Goal: Task Accomplishment & Management: Complete application form

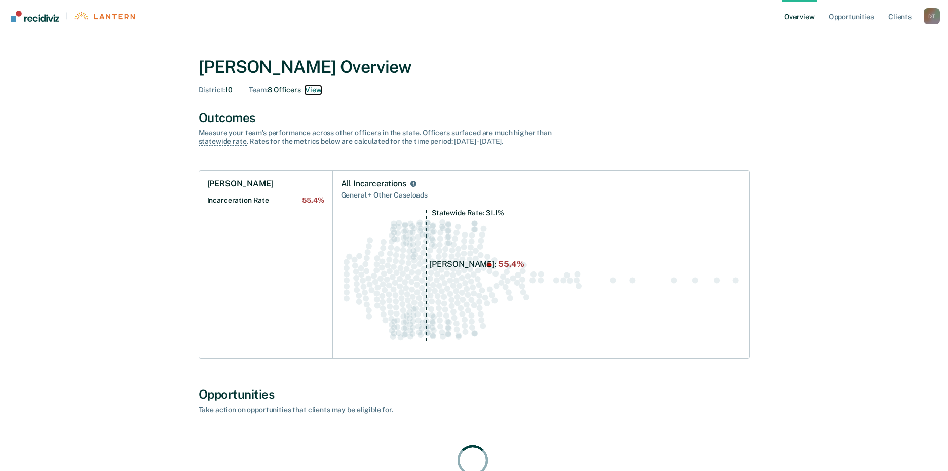
click at [311, 89] on button "View" at bounding box center [313, 90] width 16 height 9
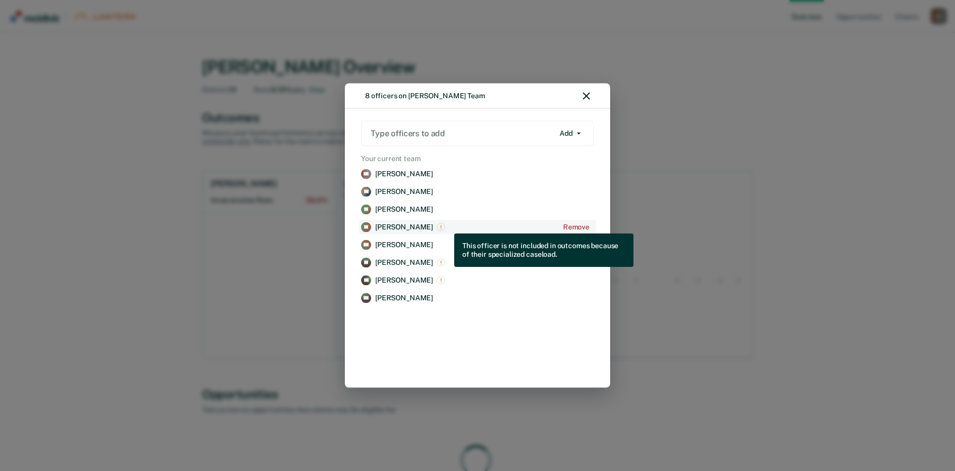
click at [445, 226] on img "View supervision staff details for Amberlynn Jackson" at bounding box center [441, 227] width 8 height 8
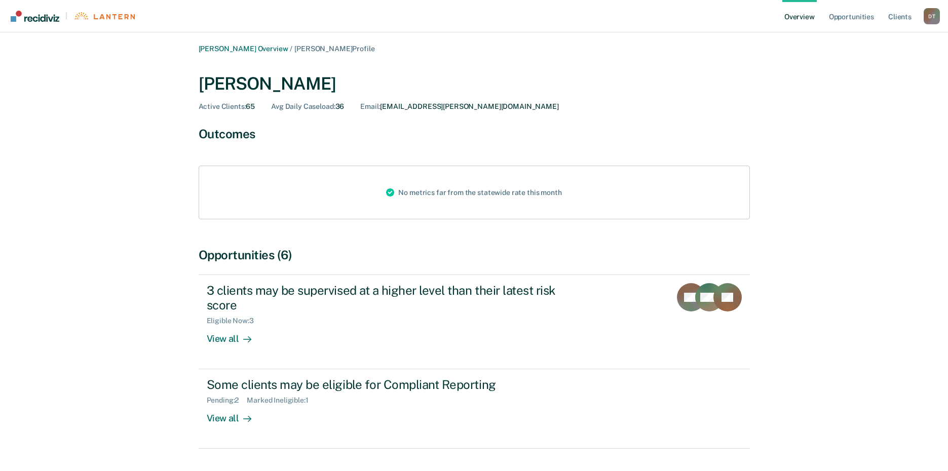
scroll to position [30, 0]
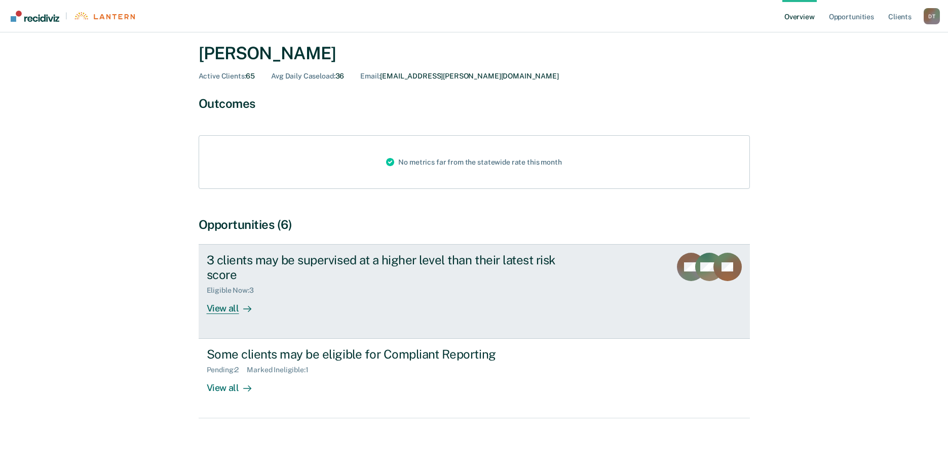
click at [235, 311] on div "View all" at bounding box center [235, 304] width 57 height 20
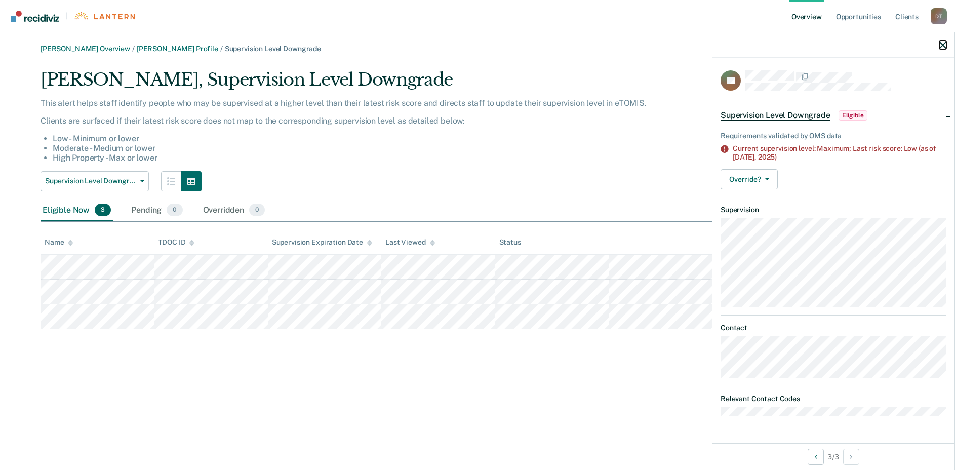
click at [942, 44] on icon "button" at bounding box center [943, 45] width 7 height 7
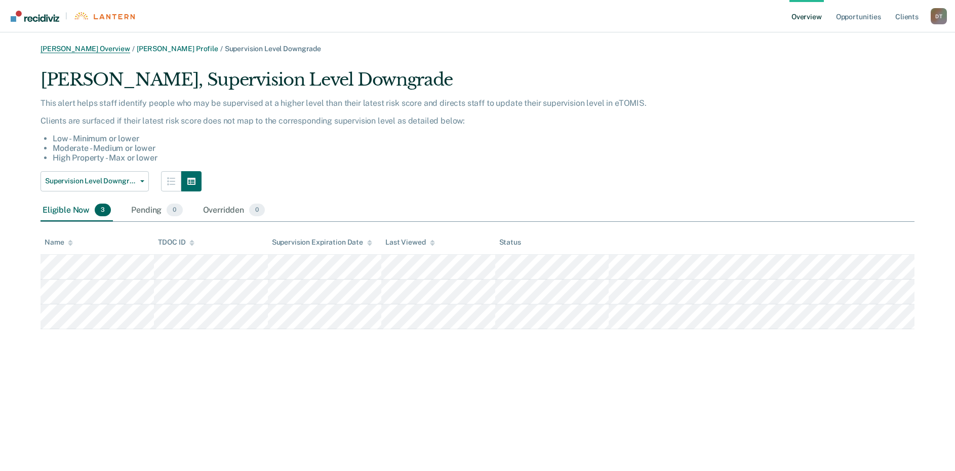
click at [119, 51] on link "[PERSON_NAME] Overview" at bounding box center [86, 49] width 90 height 9
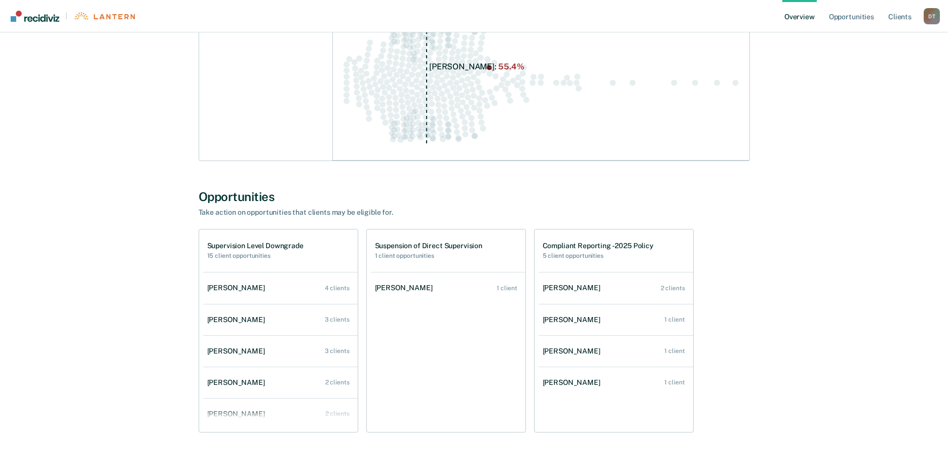
scroll to position [220, 0]
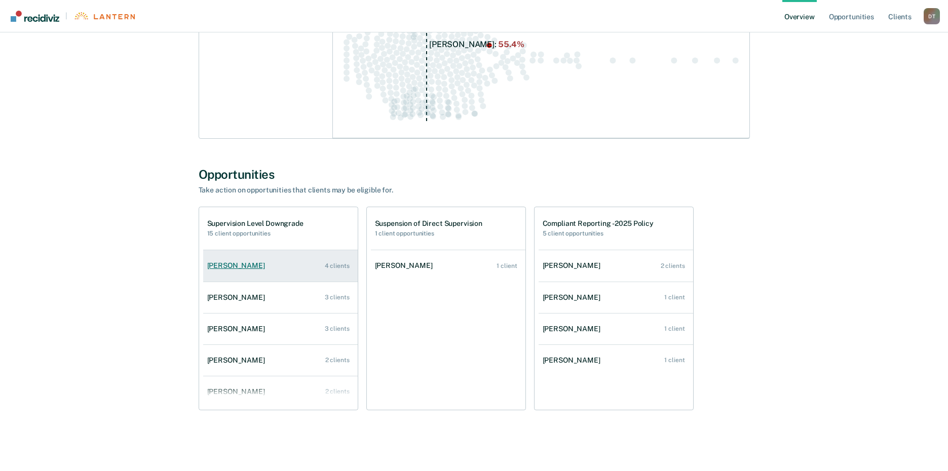
click at [242, 265] on div "[PERSON_NAME]" at bounding box center [238, 265] width 62 height 9
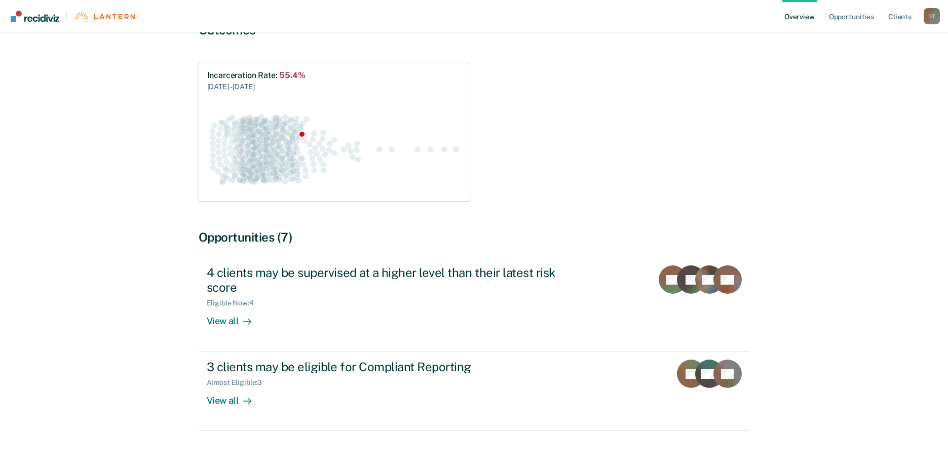
scroll to position [117, 0]
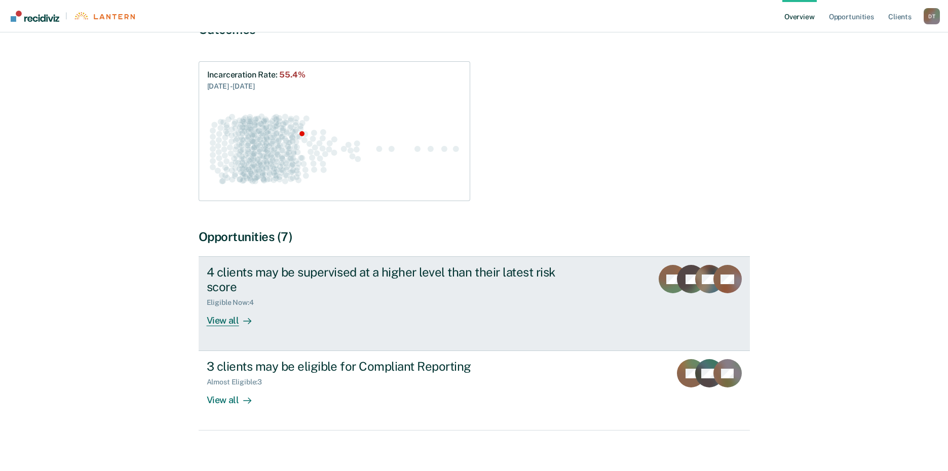
click at [220, 265] on div "4 clients may be supervised at a higher level than their latest risk score" at bounding box center [385, 279] width 356 height 29
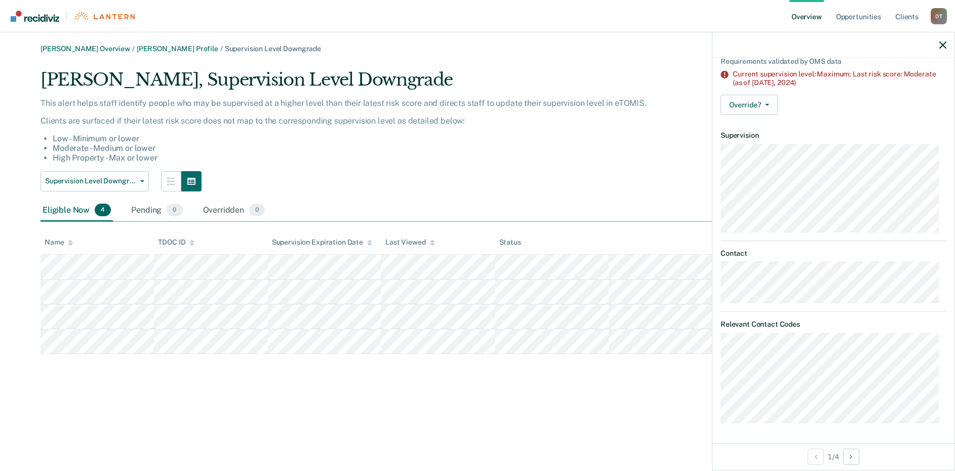
scroll to position [101, 0]
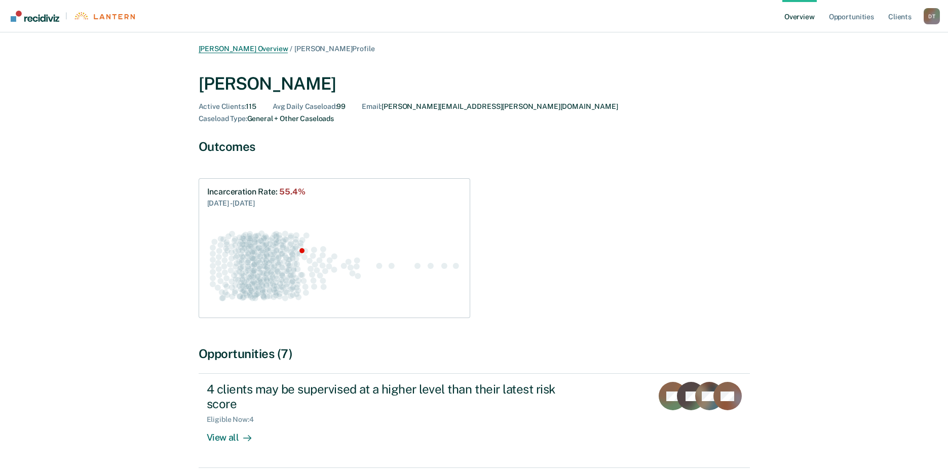
click at [252, 51] on link "David Tankersley Overview" at bounding box center [244, 49] width 90 height 9
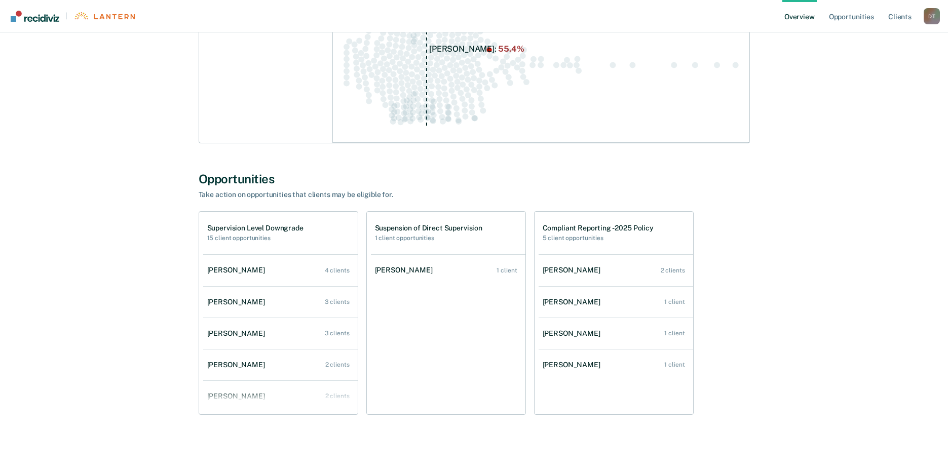
scroll to position [220, 0]
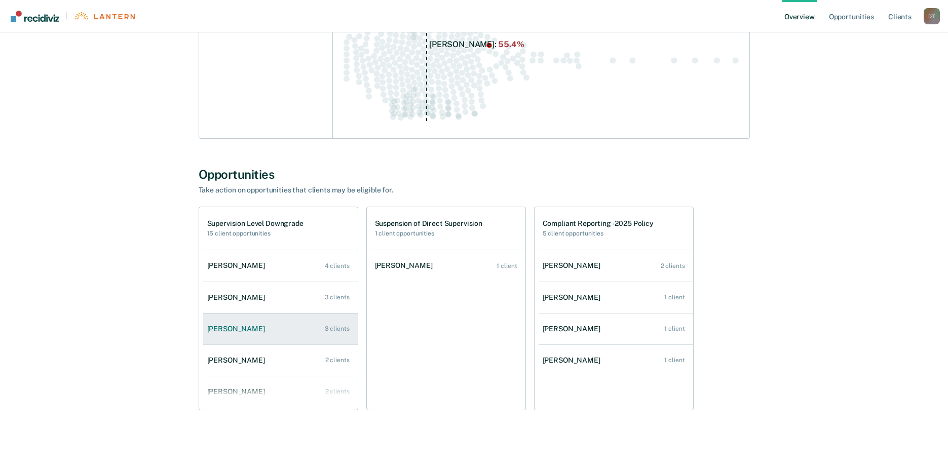
click at [238, 330] on div "Jamie Harkleroad" at bounding box center [238, 329] width 62 height 9
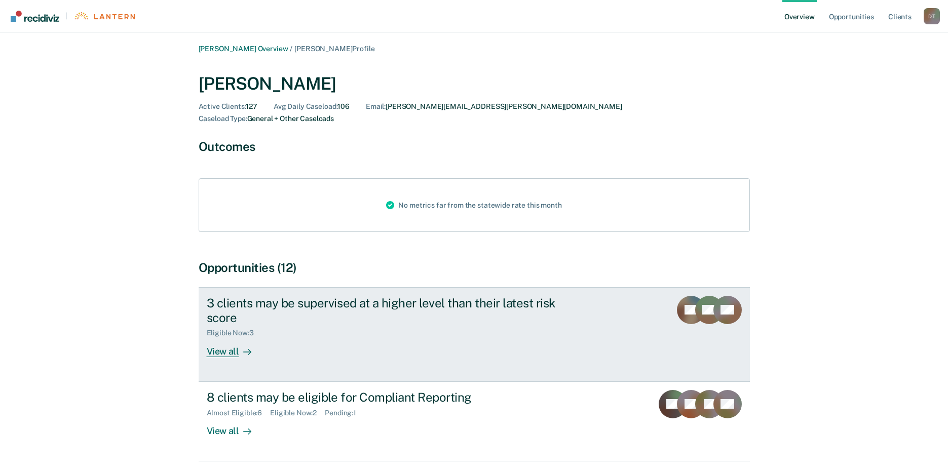
click at [253, 296] on div "3 clients may be supervised at a higher level than their latest risk score" at bounding box center [385, 310] width 356 height 29
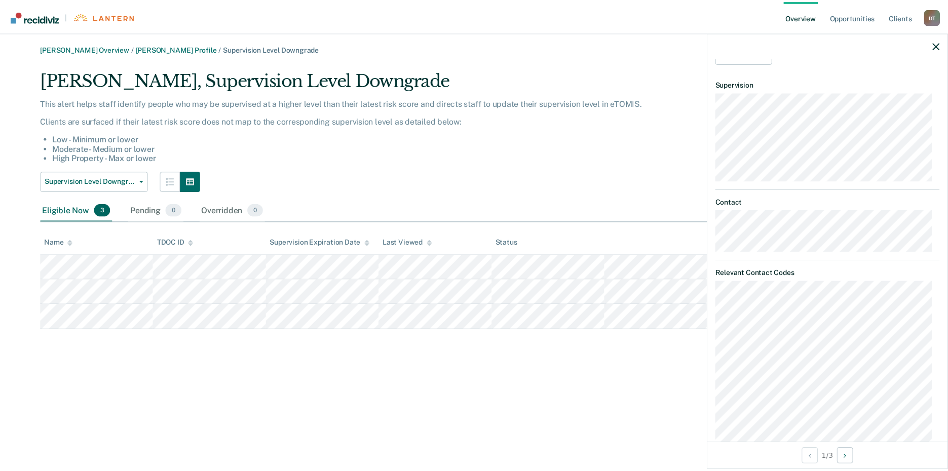
scroll to position [152, 0]
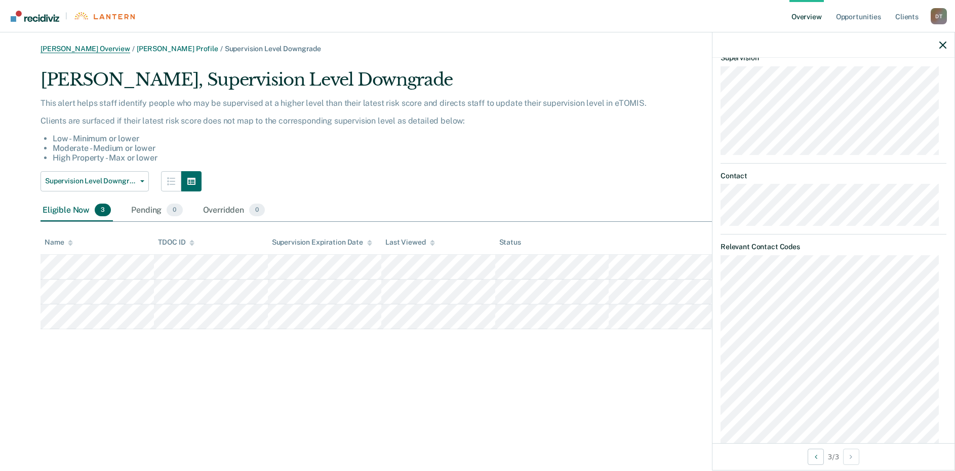
click at [114, 49] on link "David Tankersley Overview" at bounding box center [86, 49] width 90 height 9
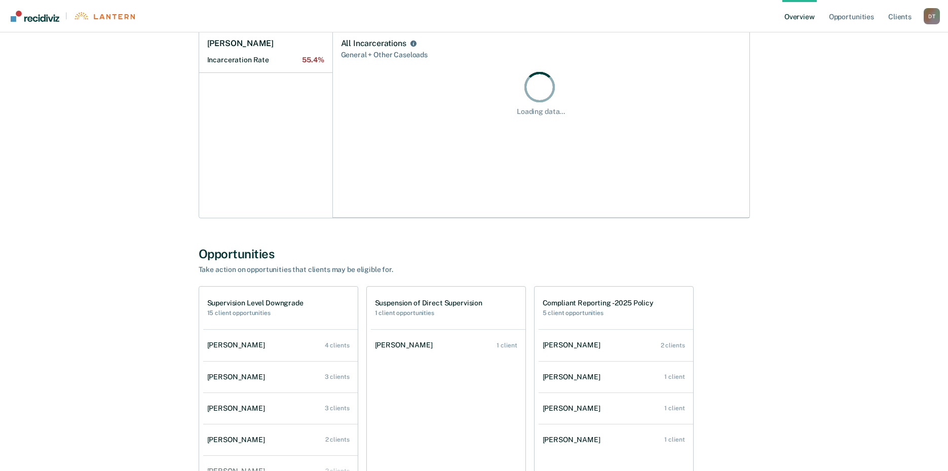
scroll to position [220, 0]
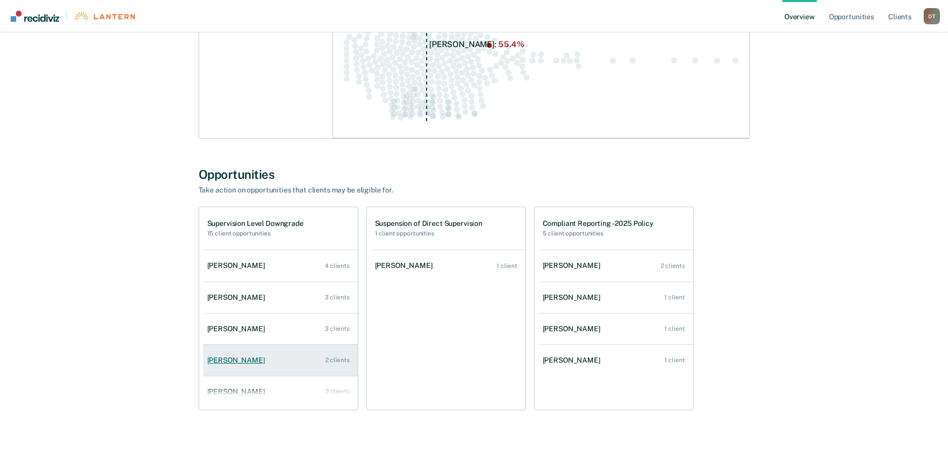
click at [241, 360] on div "Carlos Payne" at bounding box center [238, 360] width 62 height 9
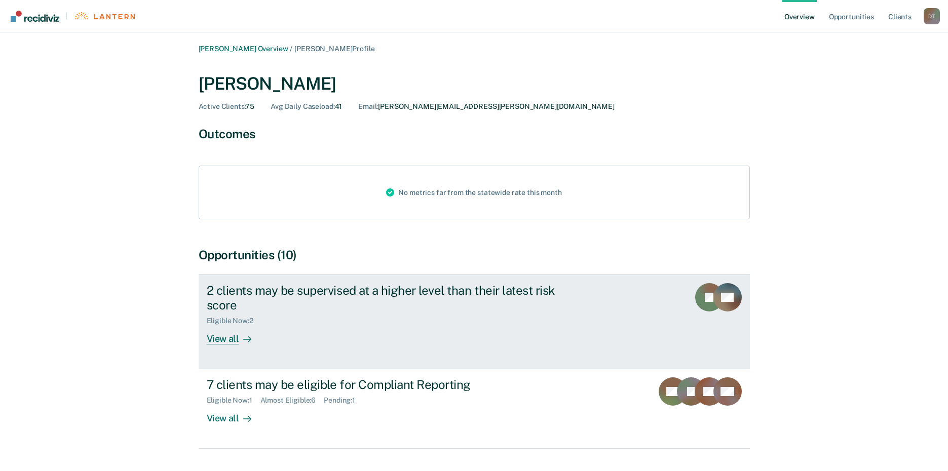
click at [222, 290] on div "2 clients may be supervised at a higher level than their latest risk score" at bounding box center [385, 297] width 356 height 29
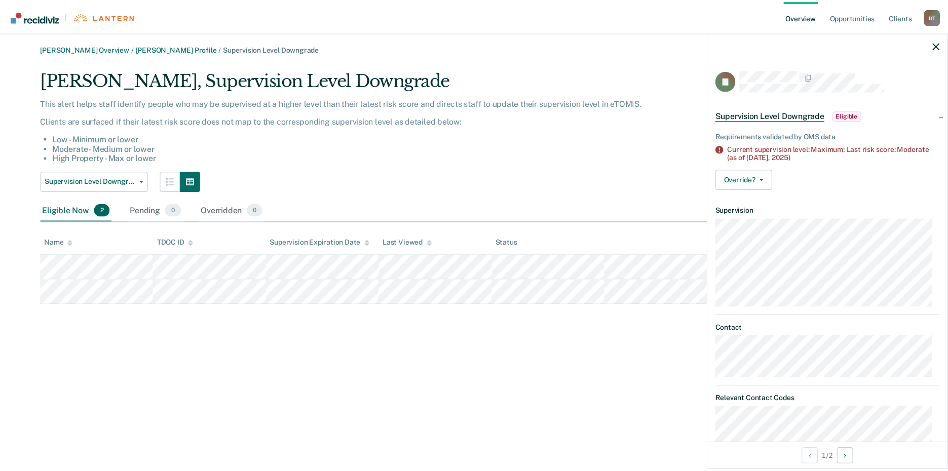
scroll to position [51, 0]
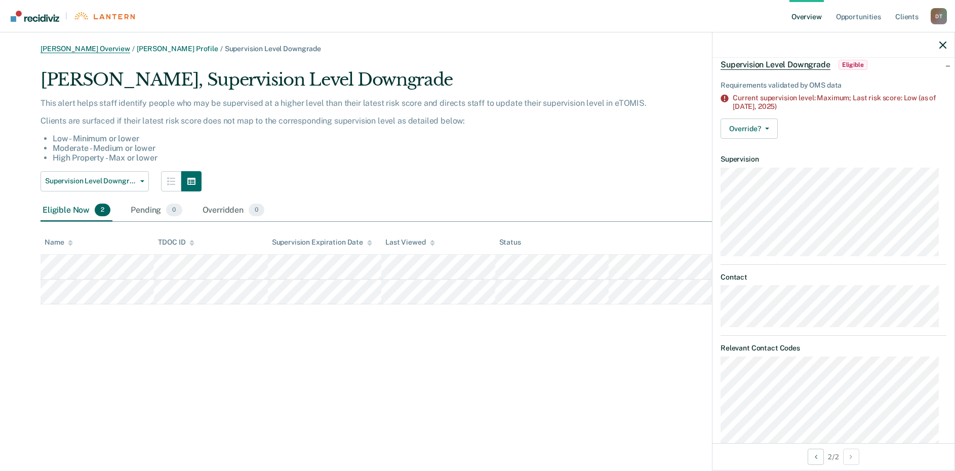
click at [110, 49] on link "David Tankersley Overview" at bounding box center [86, 49] width 90 height 9
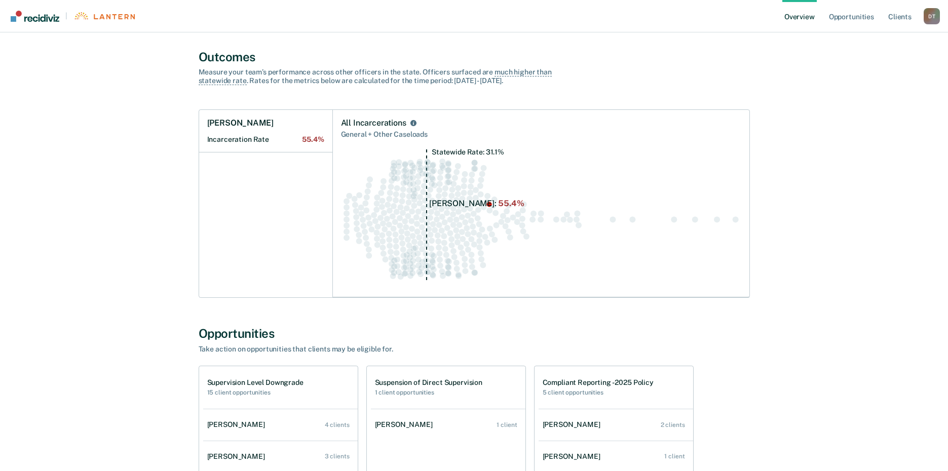
scroll to position [220, 0]
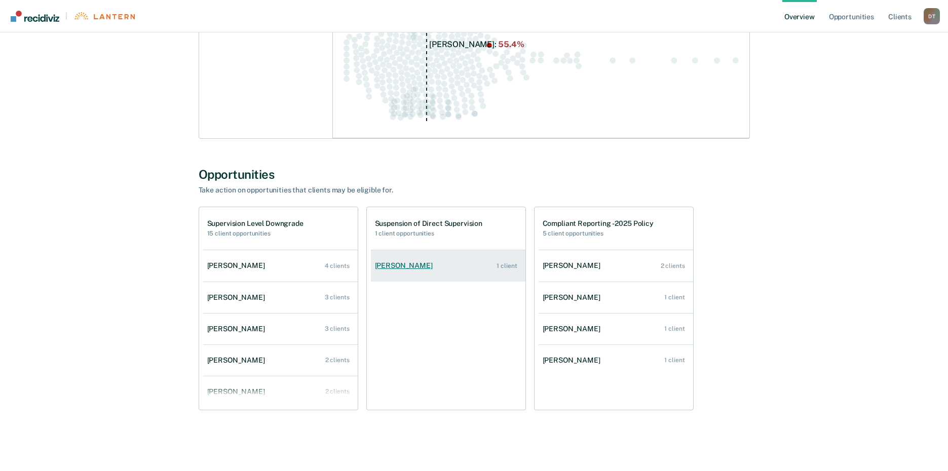
click at [415, 268] on div "Laura Mcconnell" at bounding box center [406, 265] width 62 height 9
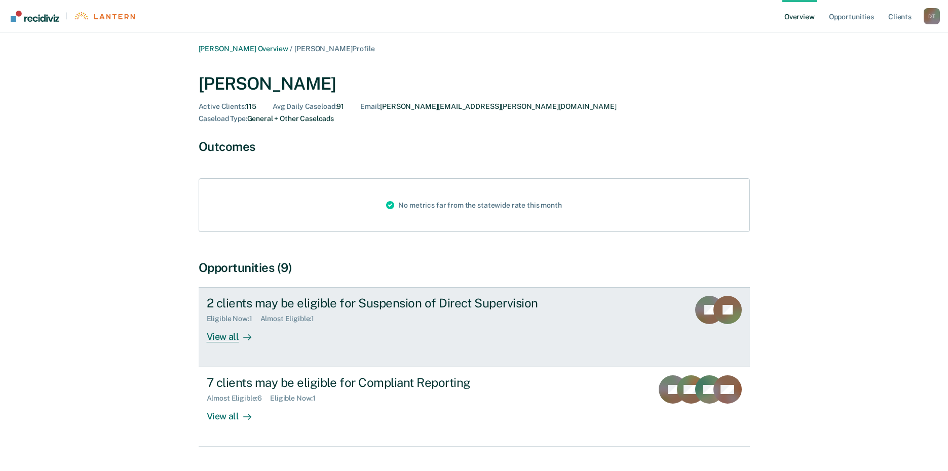
click at [379, 296] on div "2 clients may be eligible for Suspension of Direct Supervision" at bounding box center [385, 303] width 356 height 15
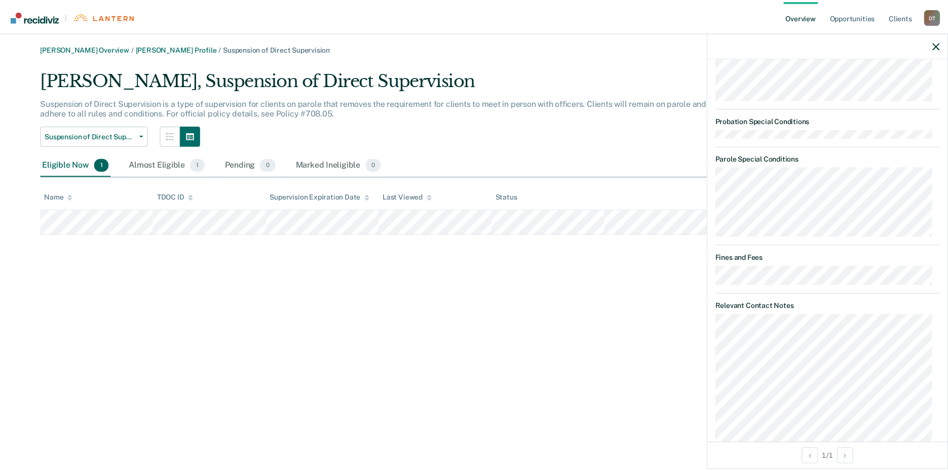
scroll to position [557, 0]
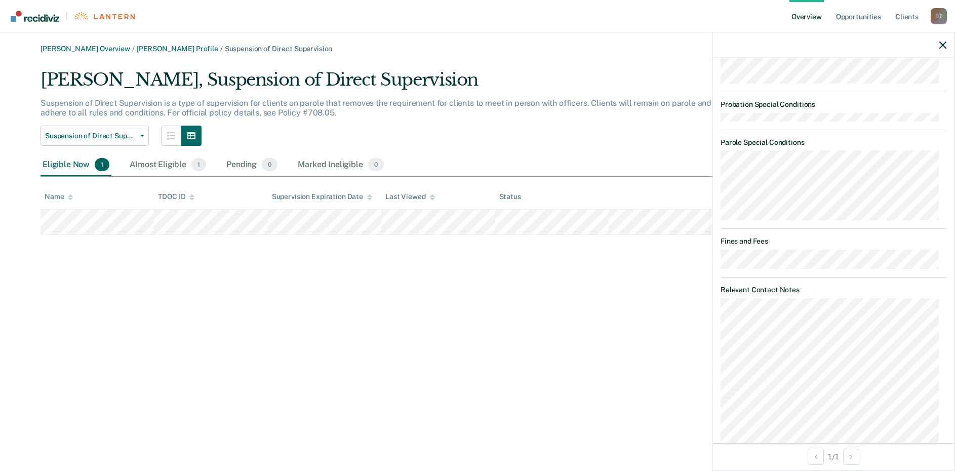
click at [151, 310] on div "David Tankersley Overview / Laura Mcconnell Profile / Suspension of Direct Supe…" at bounding box center [477, 242] width 931 height 394
click at [106, 49] on link "David Tankersley Overview" at bounding box center [86, 49] width 90 height 9
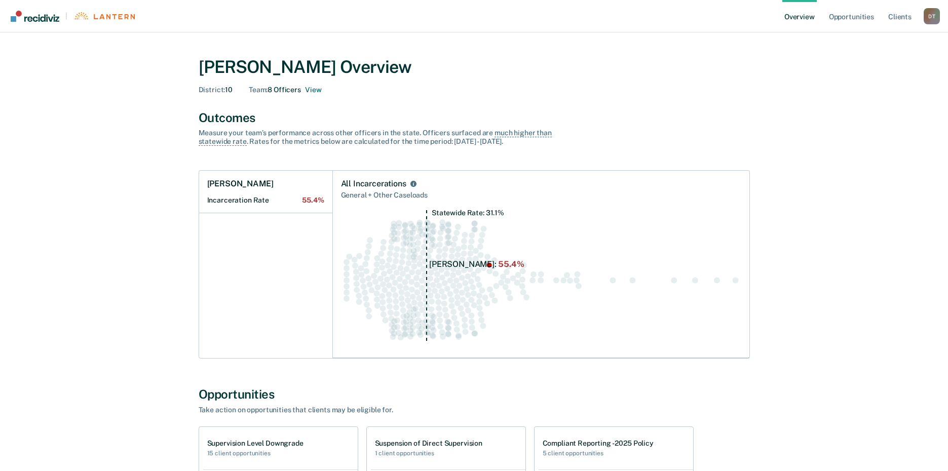
click at [701, 98] on div "David Tankersley Overview District : 10 Team : 8 Officers View" at bounding box center [474, 74] width 551 height 58
click at [307, 90] on button "View" at bounding box center [313, 90] width 16 height 9
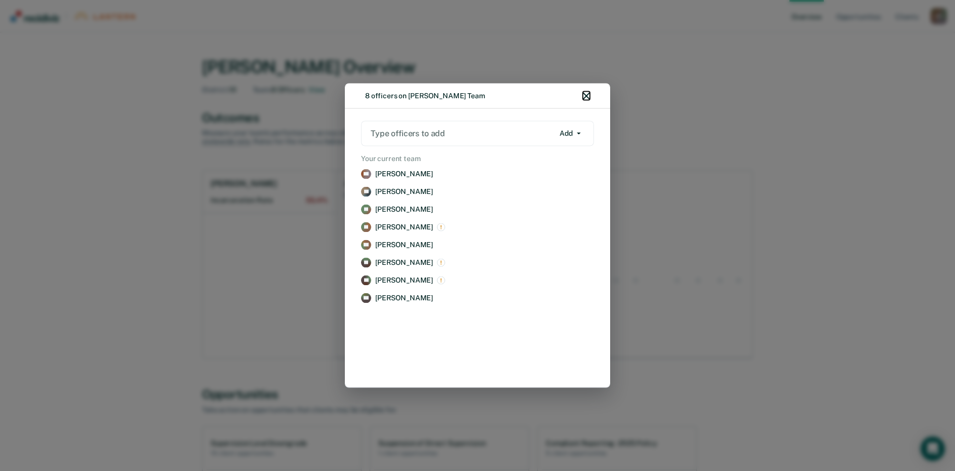
click at [588, 94] on icon "button" at bounding box center [586, 96] width 7 height 7
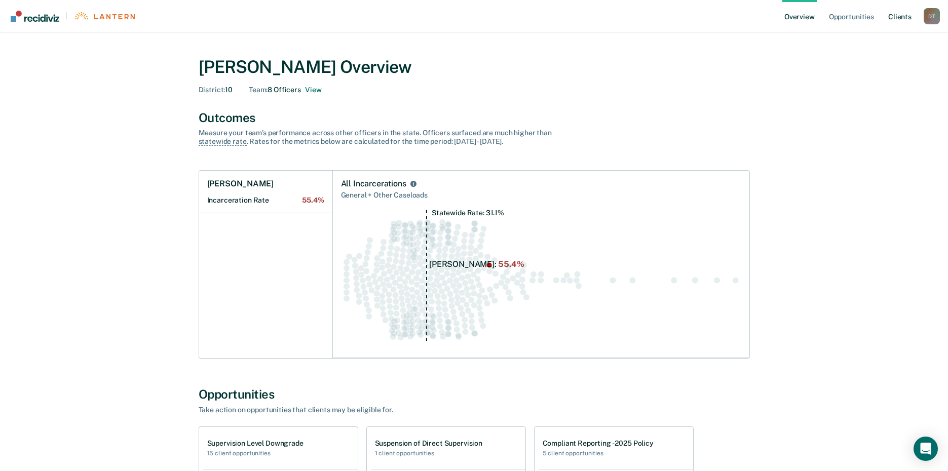
click at [895, 16] on link "Client s" at bounding box center [899, 16] width 27 height 32
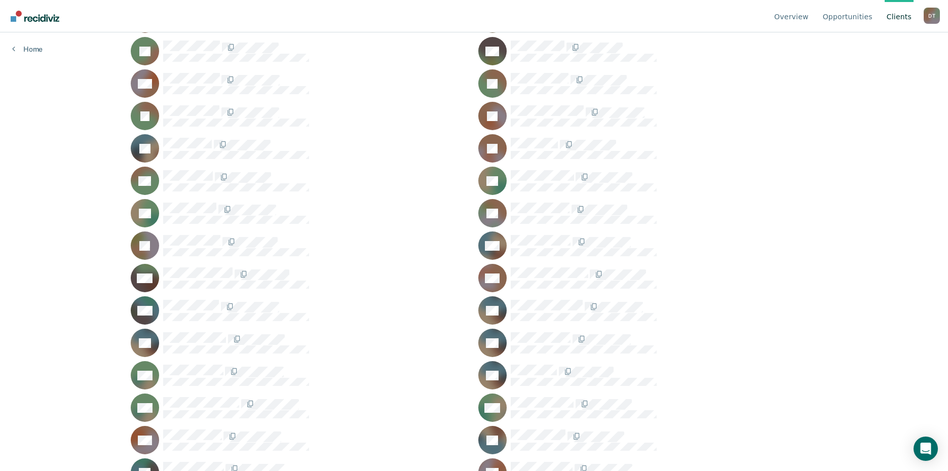
scroll to position [10332, 0]
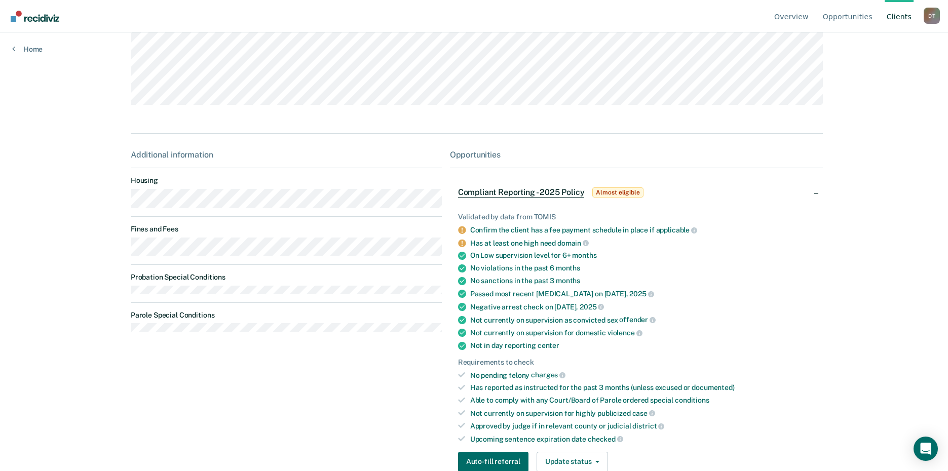
scroll to position [158, 0]
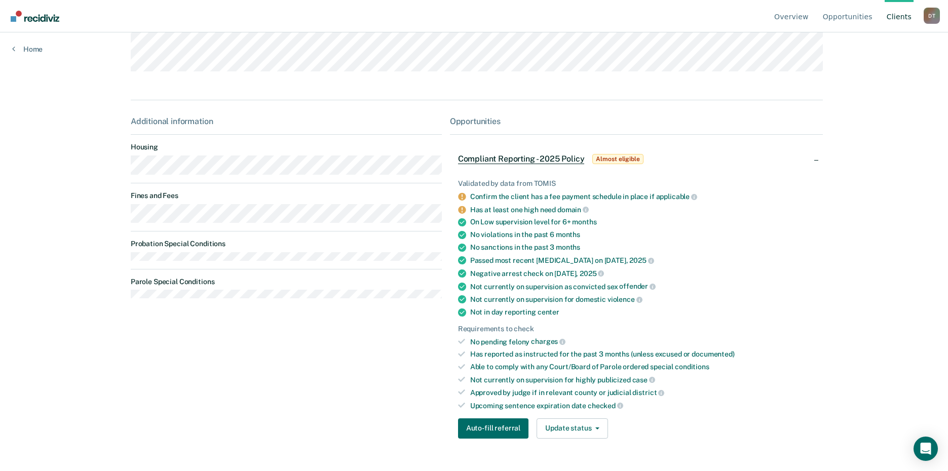
click at [458, 194] on icon at bounding box center [462, 197] width 8 height 8
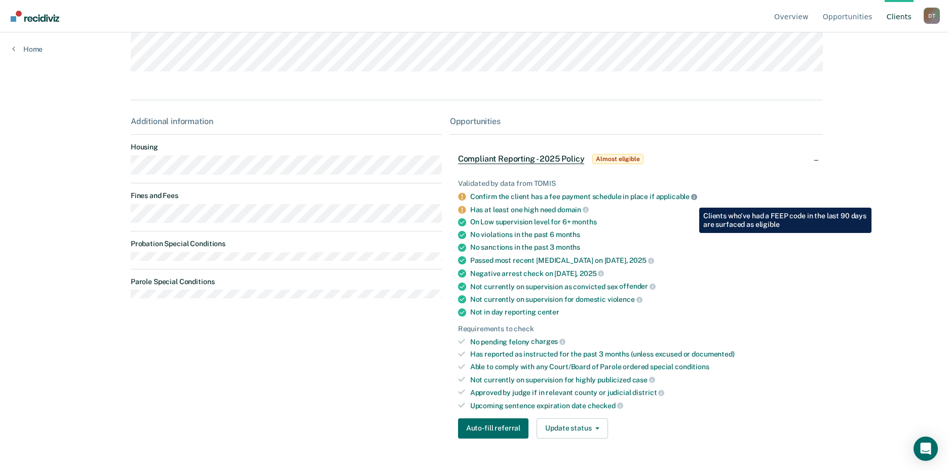
click at [691, 200] on link at bounding box center [694, 196] width 6 height 8
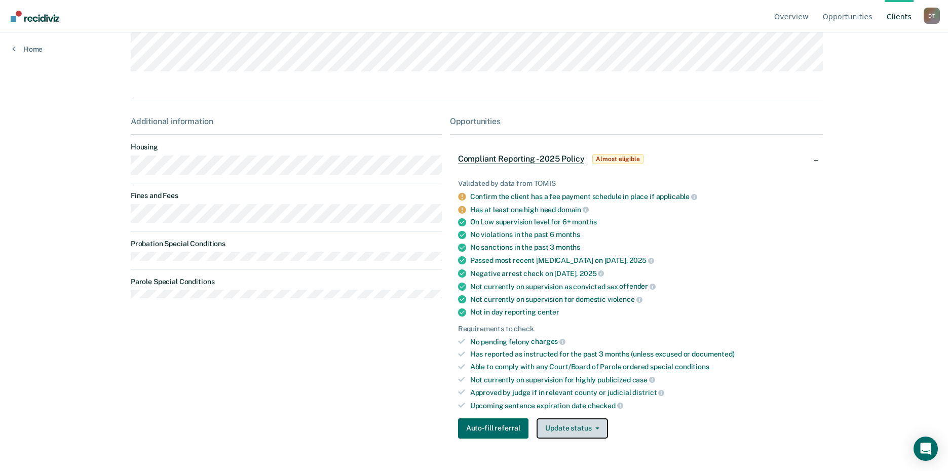
click at [595, 428] on icon "button" at bounding box center [597, 428] width 4 height 2
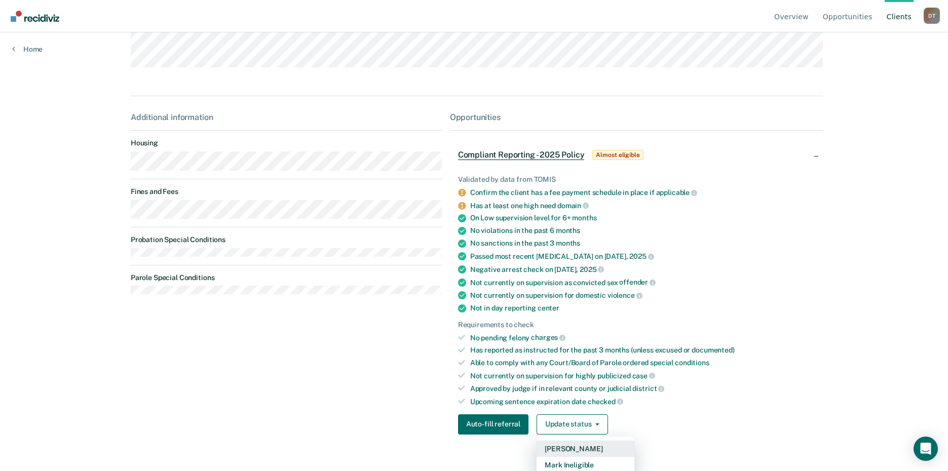
scroll to position [168, 0]
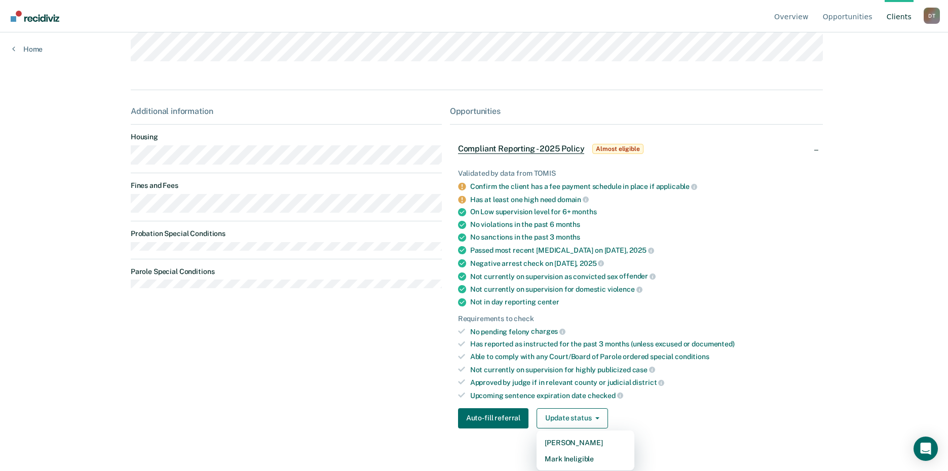
click at [658, 417] on div "Auto-fill referral Update status Mark Pending Mark Ineligible" at bounding box center [636, 418] width 357 height 20
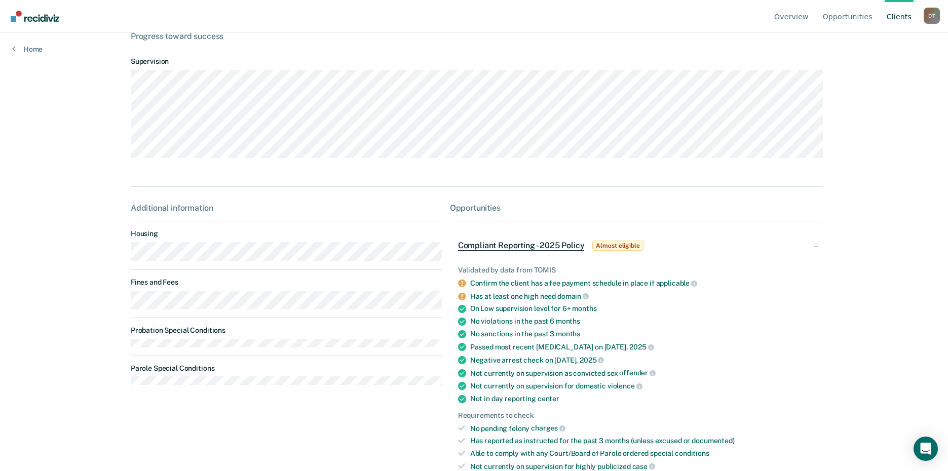
scroll to position [158, 0]
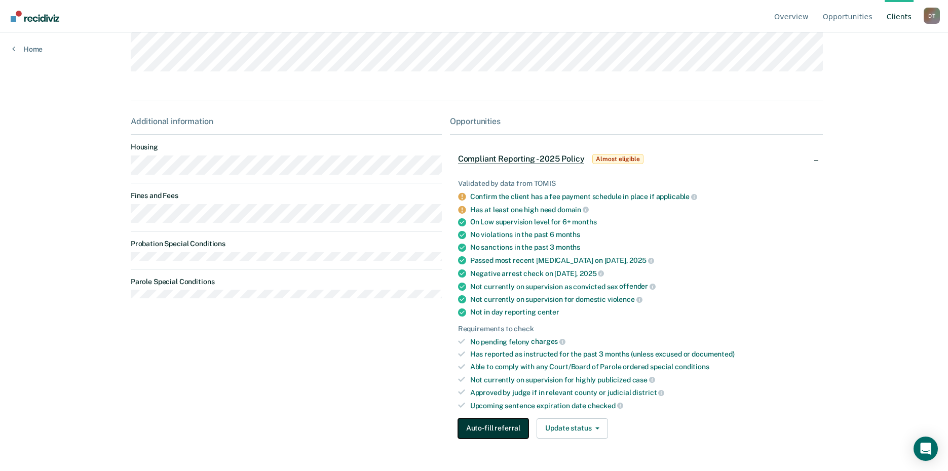
click at [495, 428] on button "Auto-fill referral" at bounding box center [493, 428] width 70 height 20
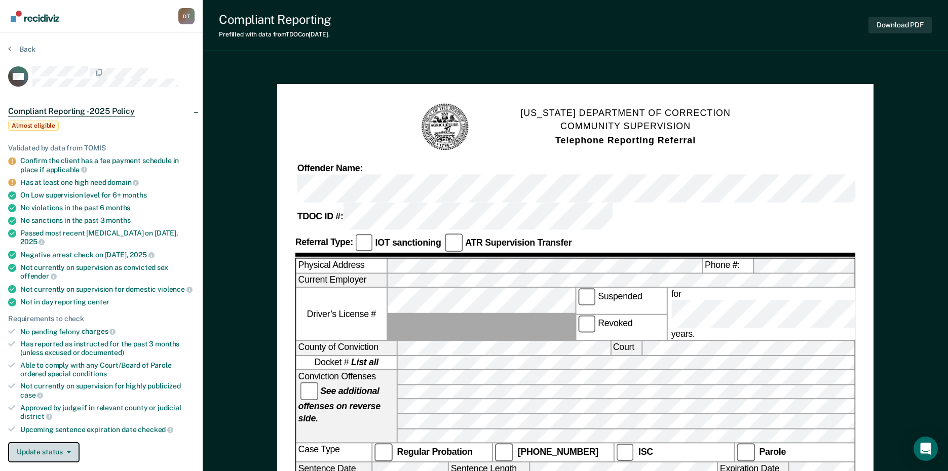
click at [70, 442] on button "Update status" at bounding box center [43, 452] width 71 height 20
click at [73, 469] on button "Mark Pending" at bounding box center [57, 477] width 98 height 16
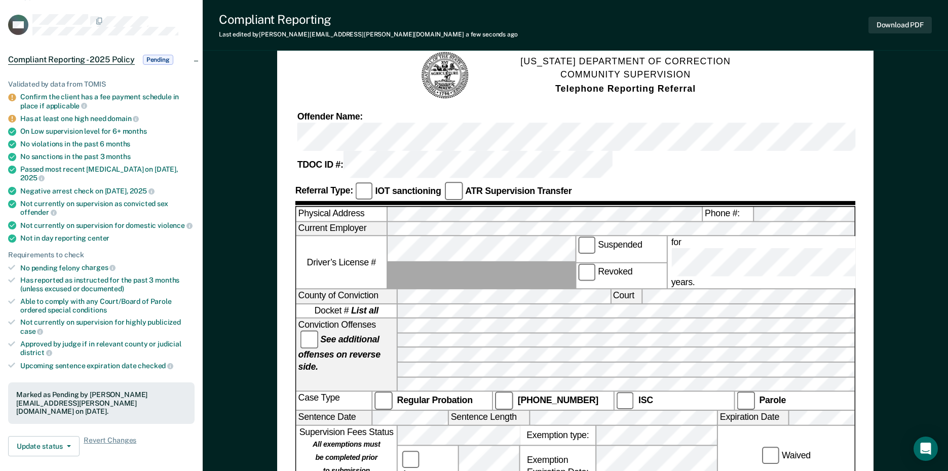
scroll to position [41, 0]
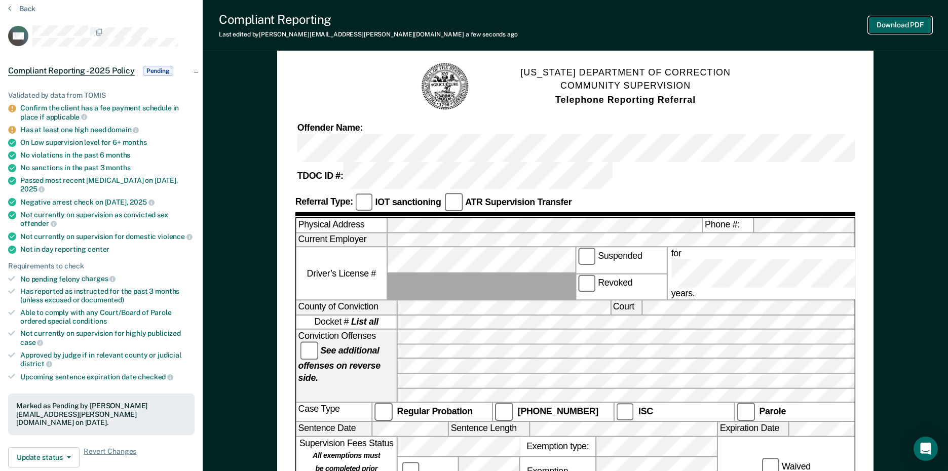
drag, startPoint x: 638, startPoint y: 291, endPoint x: 901, endPoint y: 22, distance: 376.1
click at [901, 22] on button "Download PDF" at bounding box center [899, 25] width 63 height 17
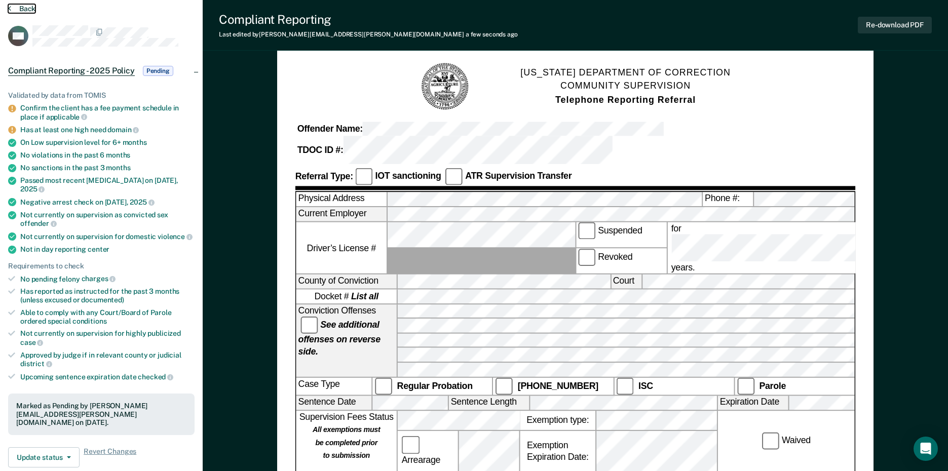
click at [19, 8] on button "Back" at bounding box center [21, 8] width 27 height 9
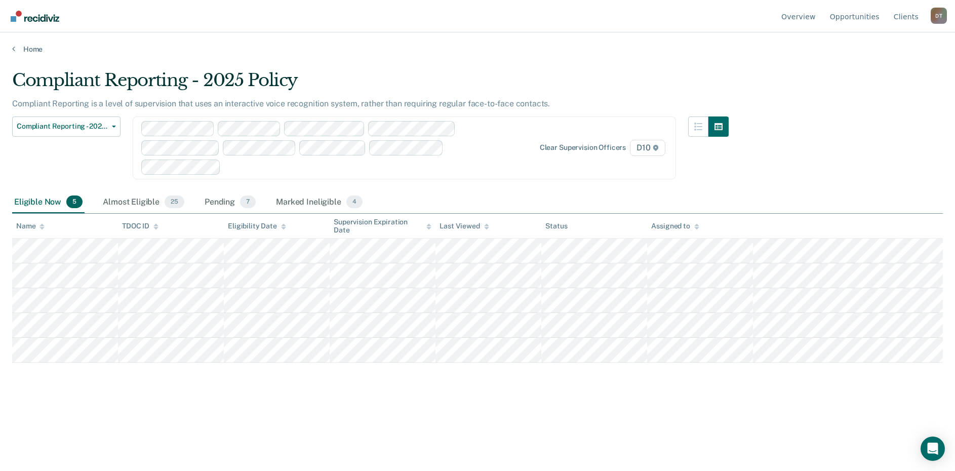
click at [692, 441] on main "Compliant Reporting - 2025 Policy Compliant Reporting is a level of supervision…" at bounding box center [477, 261] width 955 height 414
click at [738, 422] on div "Compliant Reporting - 2025 Policy Compliant Reporting is a level of supervision…" at bounding box center [477, 249] width 931 height 358
click at [901, 17] on link "Client s" at bounding box center [906, 16] width 29 height 32
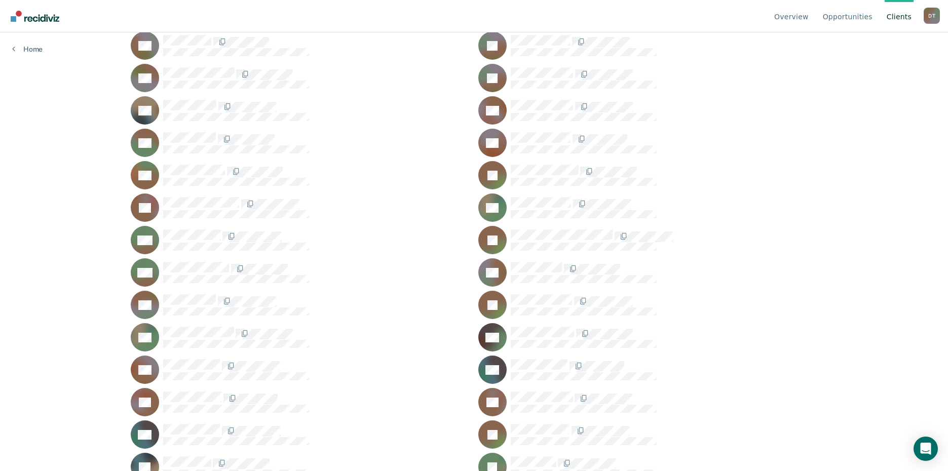
scroll to position [10839, 0]
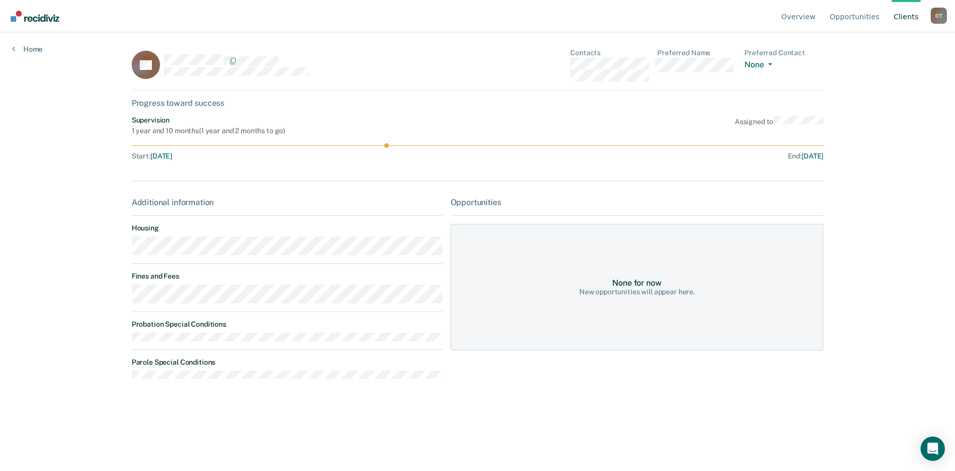
click at [483, 204] on div "Opportunities" at bounding box center [637, 203] width 373 height 10
click at [521, 266] on div "None for now New opportunities will appear here." at bounding box center [637, 287] width 373 height 127
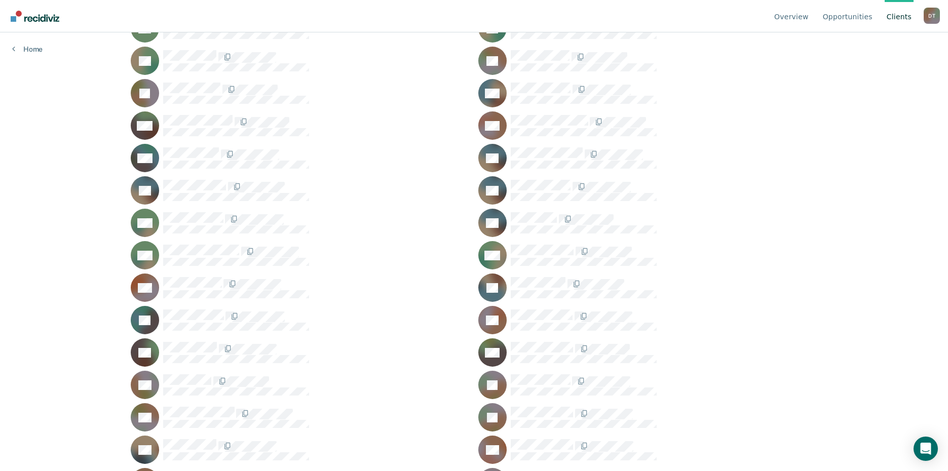
scroll to position [10434, 0]
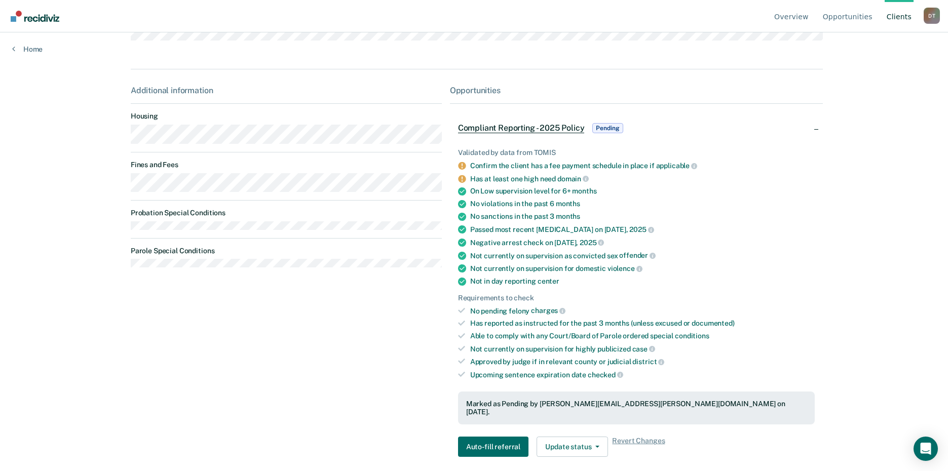
scroll to position [199, 0]
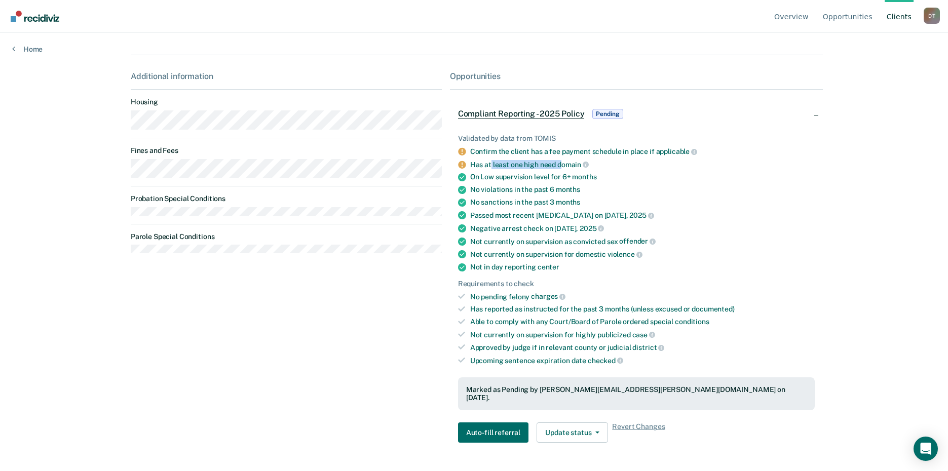
drag, startPoint x: 488, startPoint y: 170, endPoint x: 557, endPoint y: 170, distance: 69.4
click at [557, 169] on div "Has at least one high need domain" at bounding box center [642, 164] width 345 height 9
drag, startPoint x: 557, startPoint y: 170, endPoint x: 610, endPoint y: 170, distance: 52.7
click at [610, 169] on div "Has at least one high need domain" at bounding box center [642, 164] width 345 height 9
drag, startPoint x: 538, startPoint y: 154, endPoint x: 572, endPoint y: 155, distance: 34.0
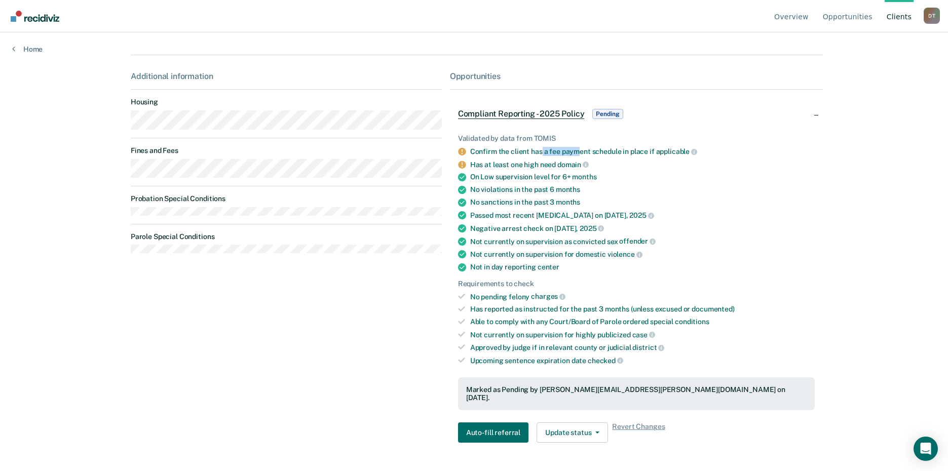
click at [572, 155] on div "Confirm the client has a fee payment schedule in place if applicable" at bounding box center [642, 151] width 345 height 9
click at [775, 233] on div "Negative arrest check on May 12, 2025" at bounding box center [642, 228] width 345 height 9
click at [595, 432] on icon "button" at bounding box center [597, 433] width 4 height 2
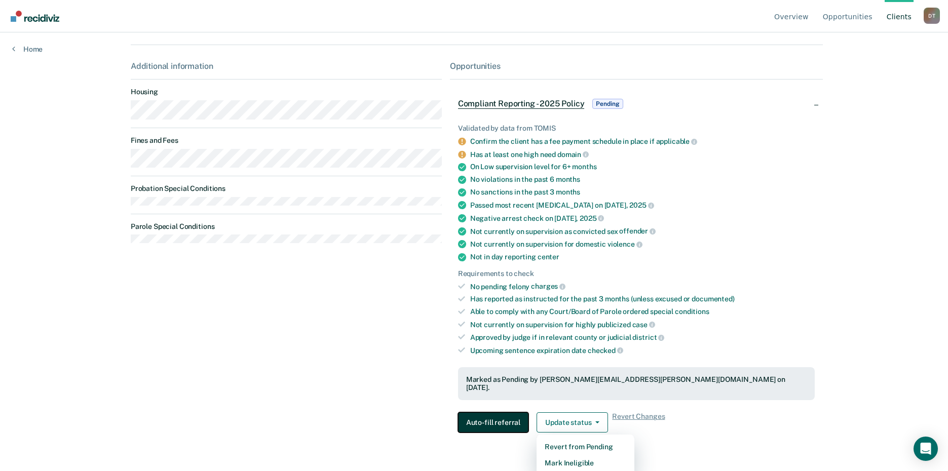
click at [494, 418] on button "Auto-fill referral" at bounding box center [493, 422] width 70 height 20
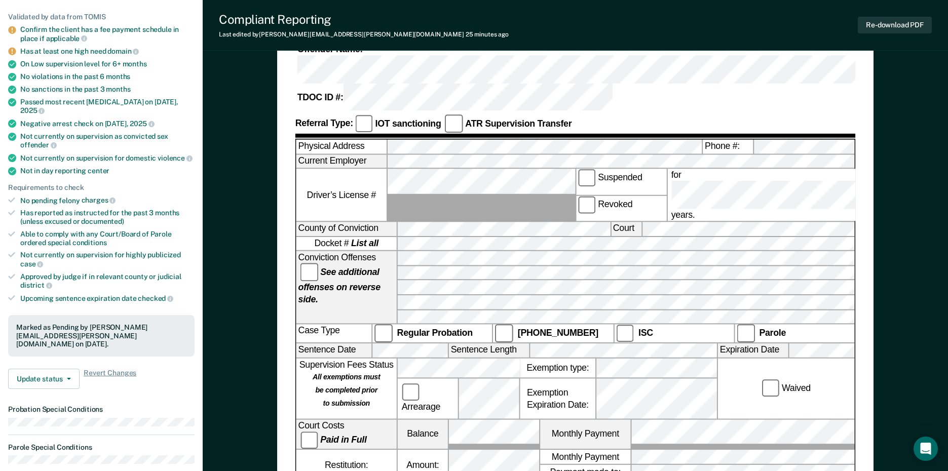
scroll to position [101, 0]
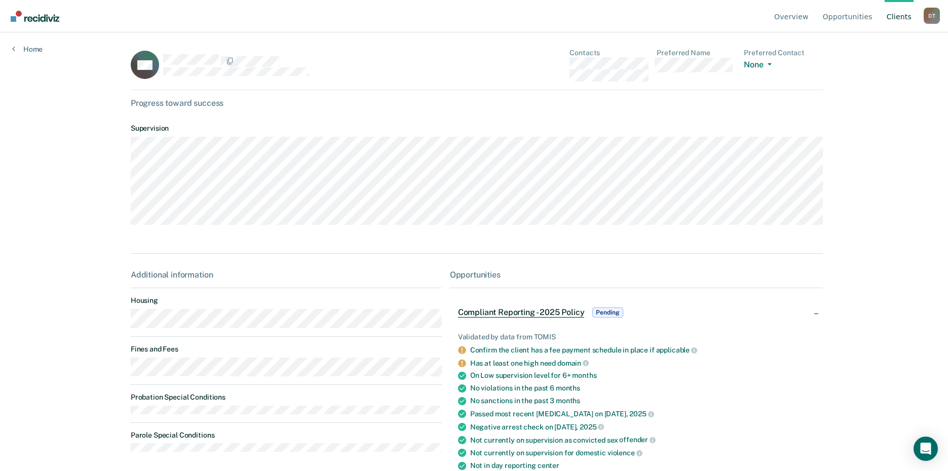
click at [894, 16] on link "Client s" at bounding box center [898, 16] width 29 height 32
